Goal: Task Accomplishment & Management: Complete application form

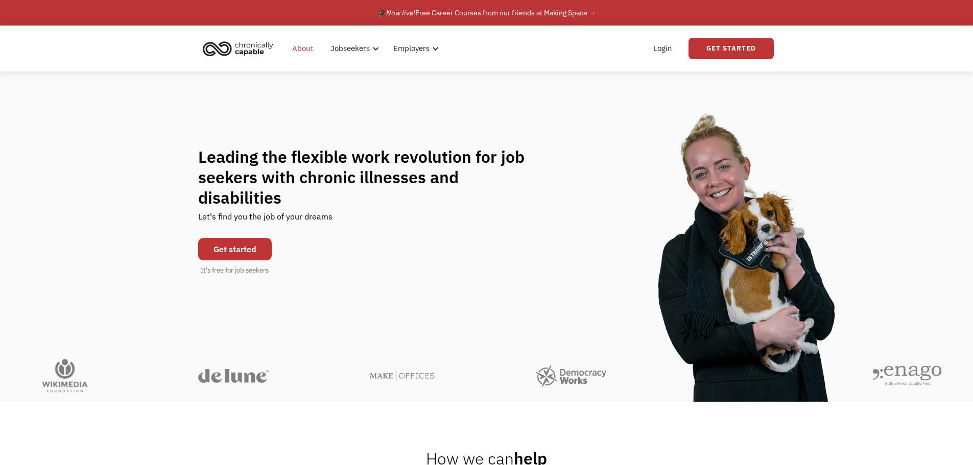
click at [297, 47] on link "About" at bounding box center [302, 48] width 33 height 33
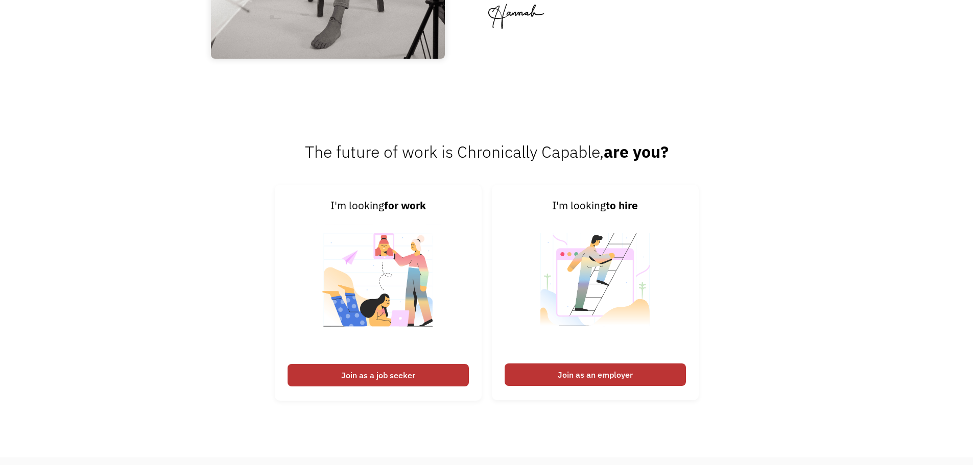
scroll to position [1481, 0]
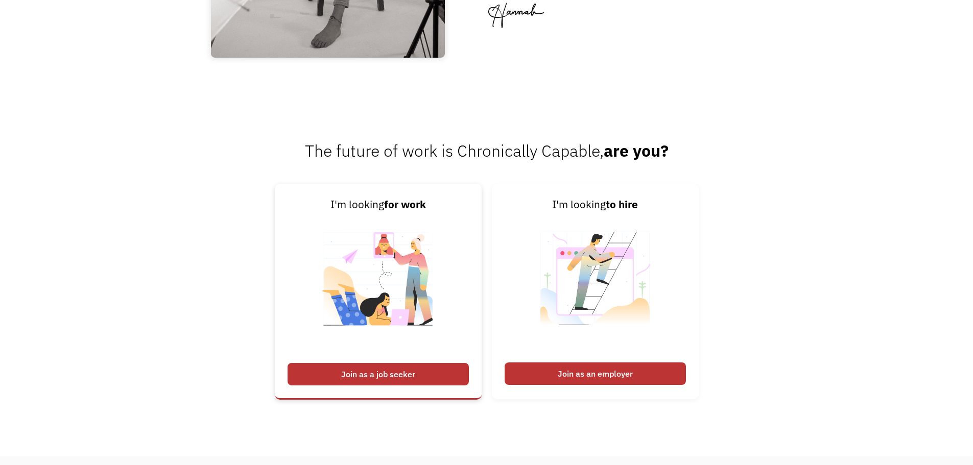
click at [400, 377] on div "Join as a job seeker" at bounding box center [378, 374] width 181 height 22
click at [351, 374] on div "Join as a job seeker" at bounding box center [378, 374] width 181 height 22
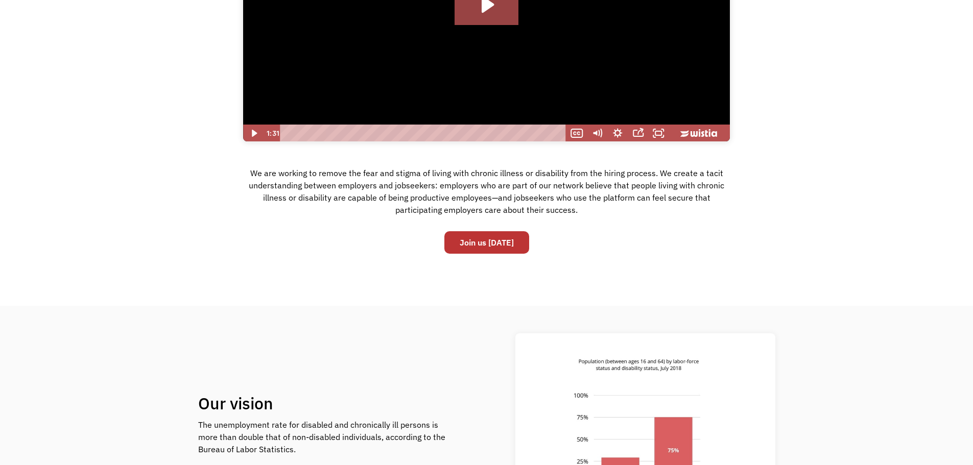
scroll to position [102, 0]
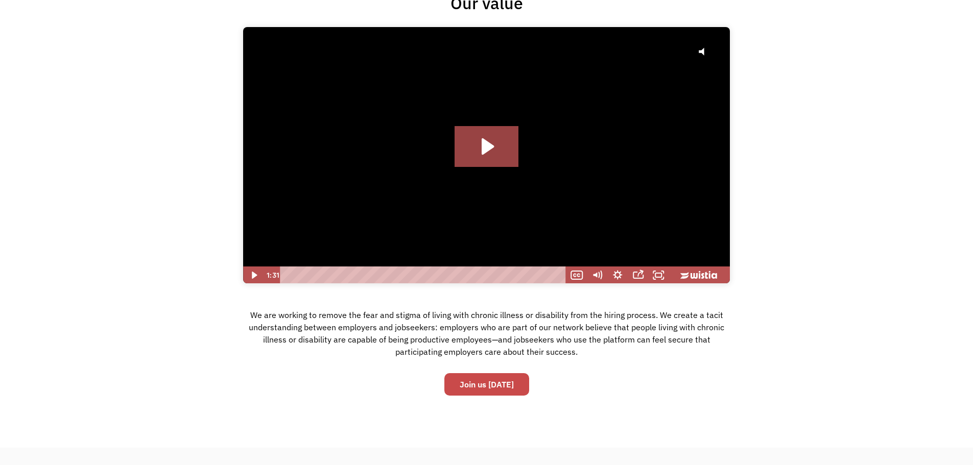
click at [472, 377] on link "Join us today" at bounding box center [486, 384] width 85 height 22
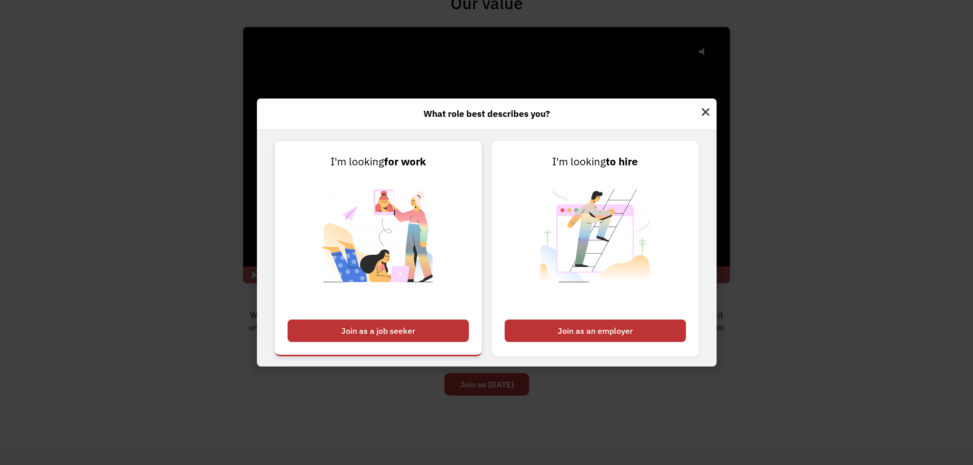
click at [399, 322] on div "Join as a job seeker" at bounding box center [378, 331] width 181 height 22
